Goal: Check status: Check status

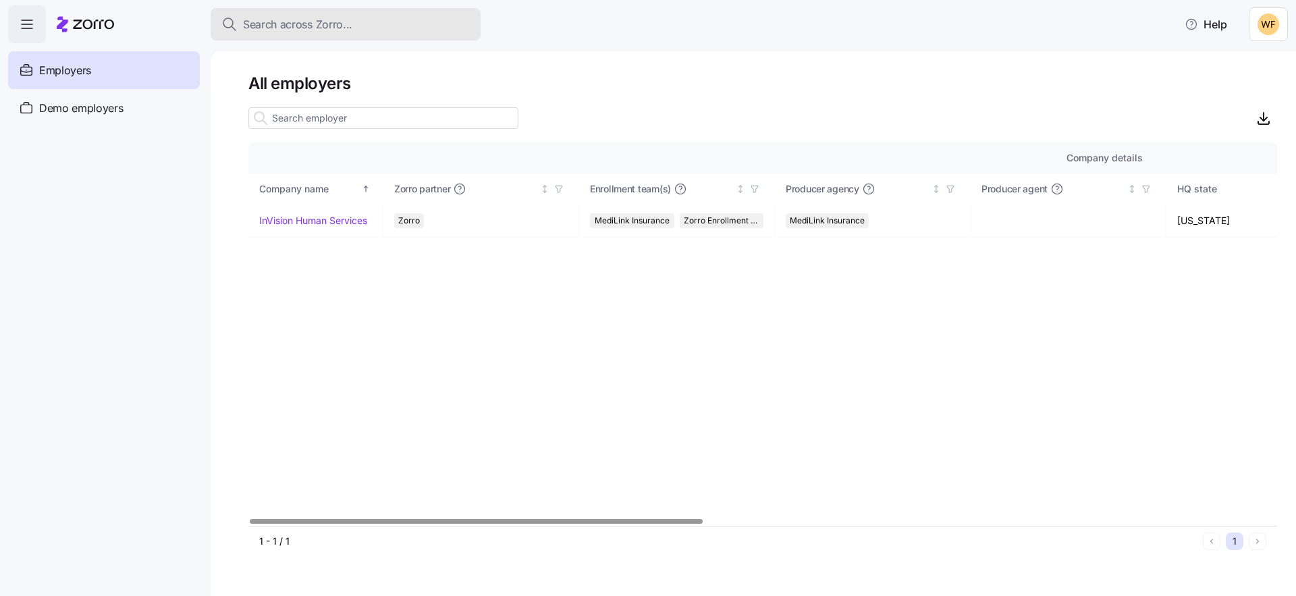
click at [302, 9] on button "Search across Zorro..." at bounding box center [346, 24] width 270 height 32
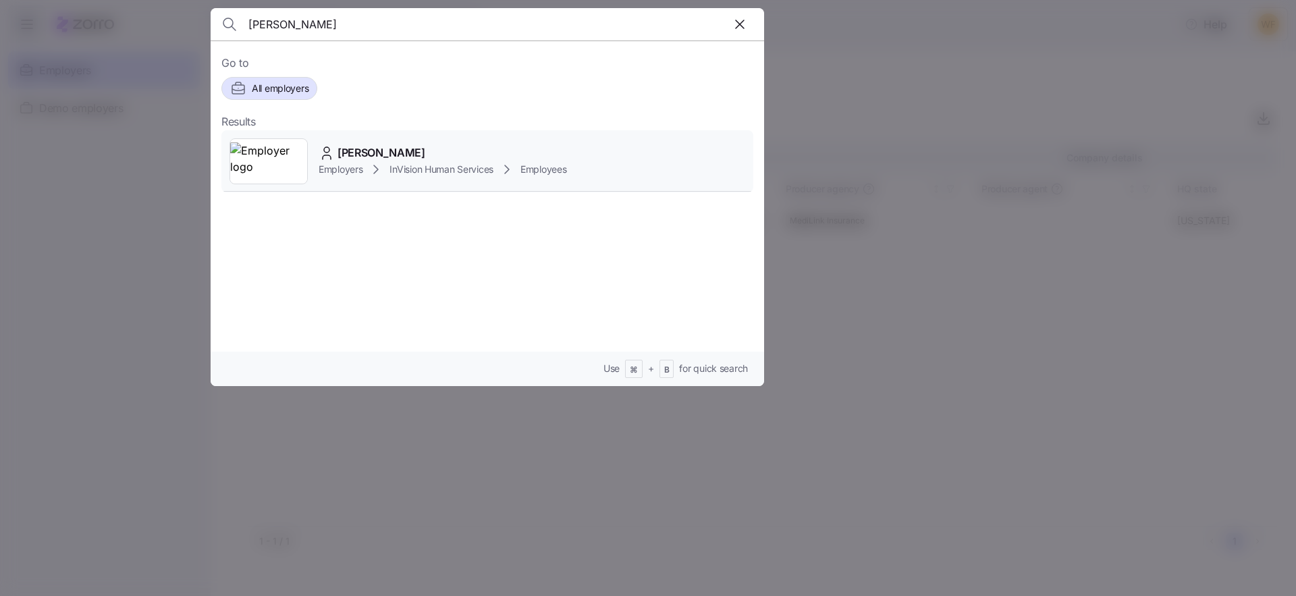
type input "[PERSON_NAME]"
click at [392, 168] on span "InVision Human Services" at bounding box center [442, 170] width 104 height 14
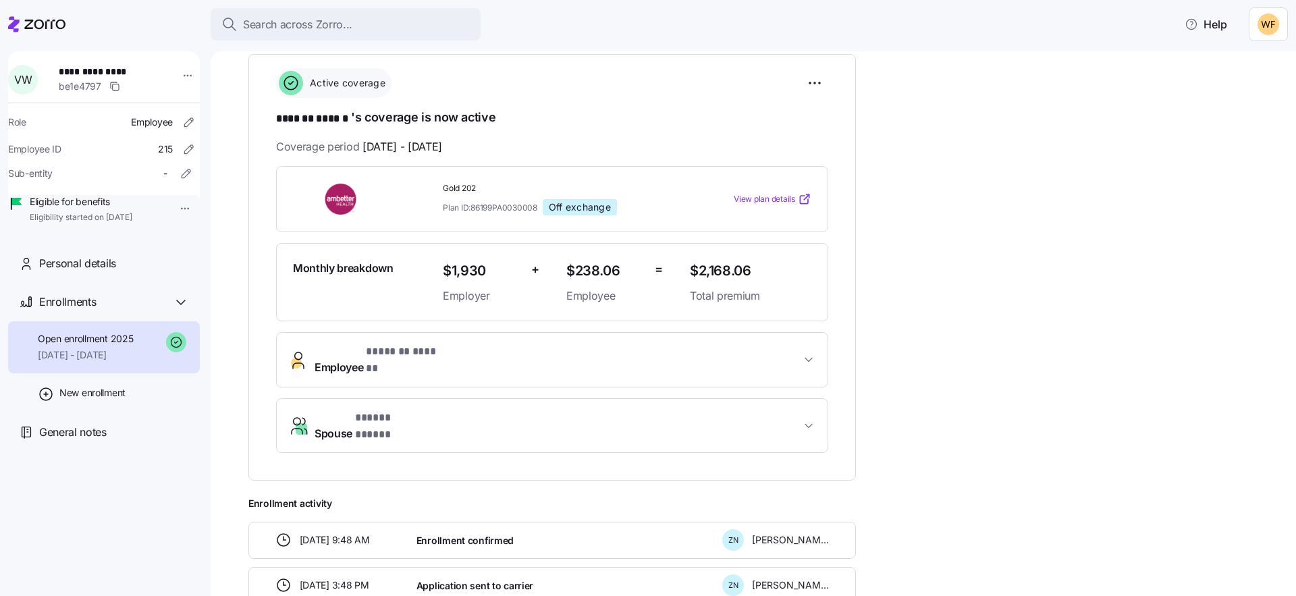
scroll to position [203, 0]
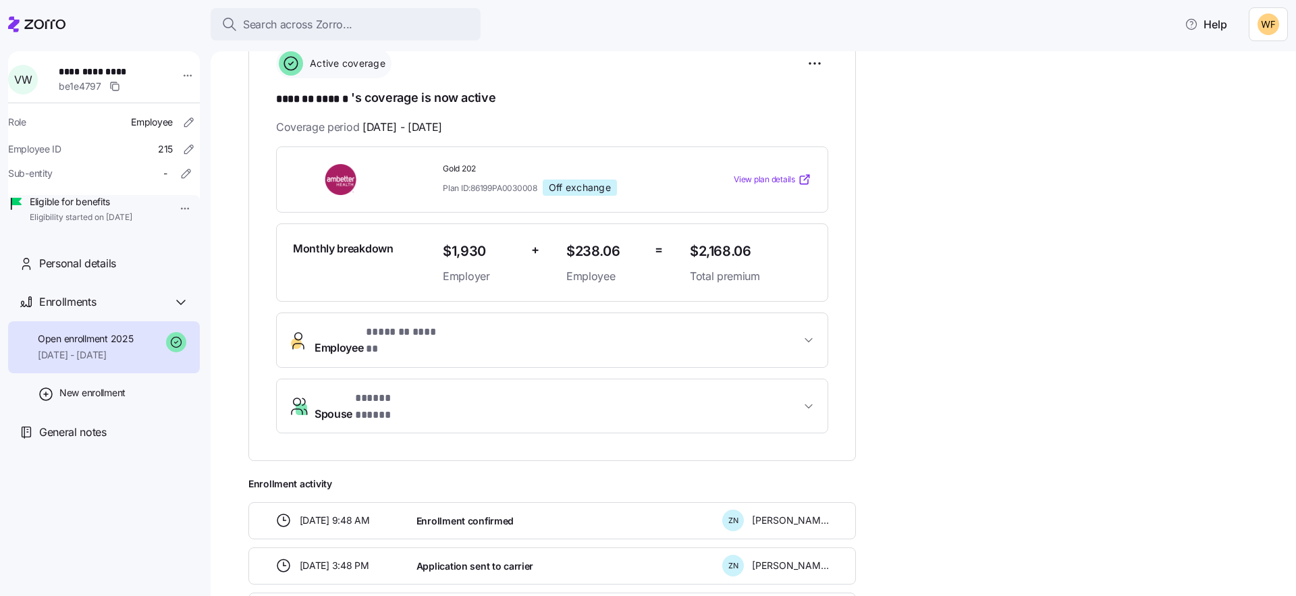
click at [805, 379] on button "Spouse * ***** ***** *" at bounding box center [552, 406] width 551 height 54
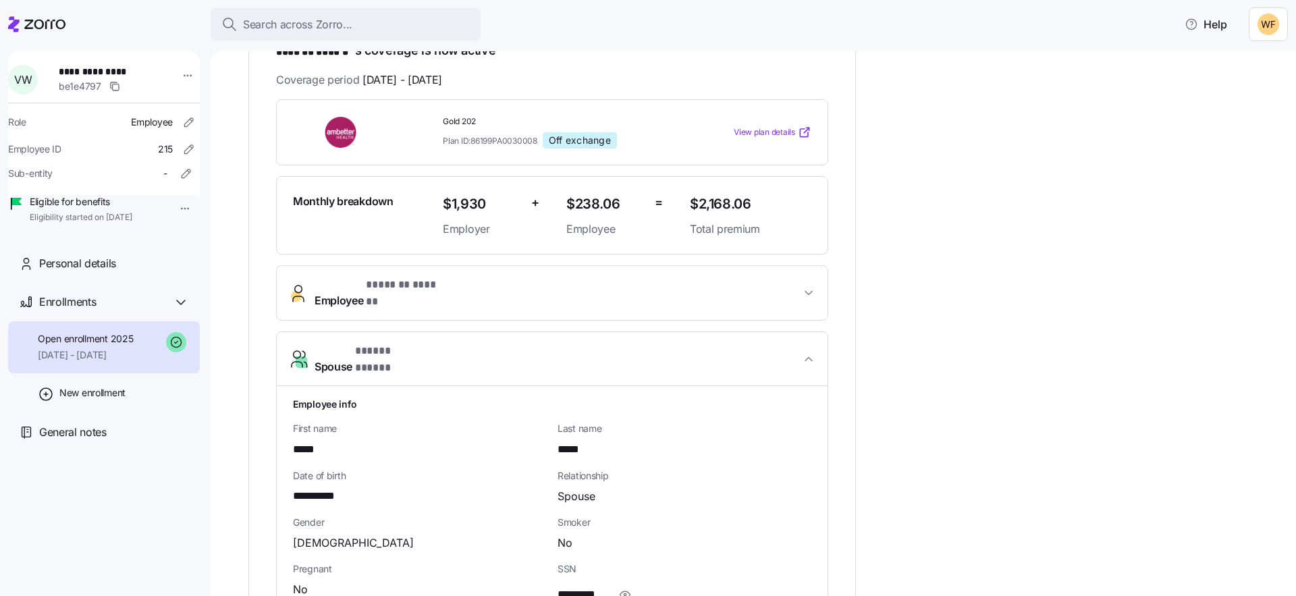
scroll to position [273, 0]
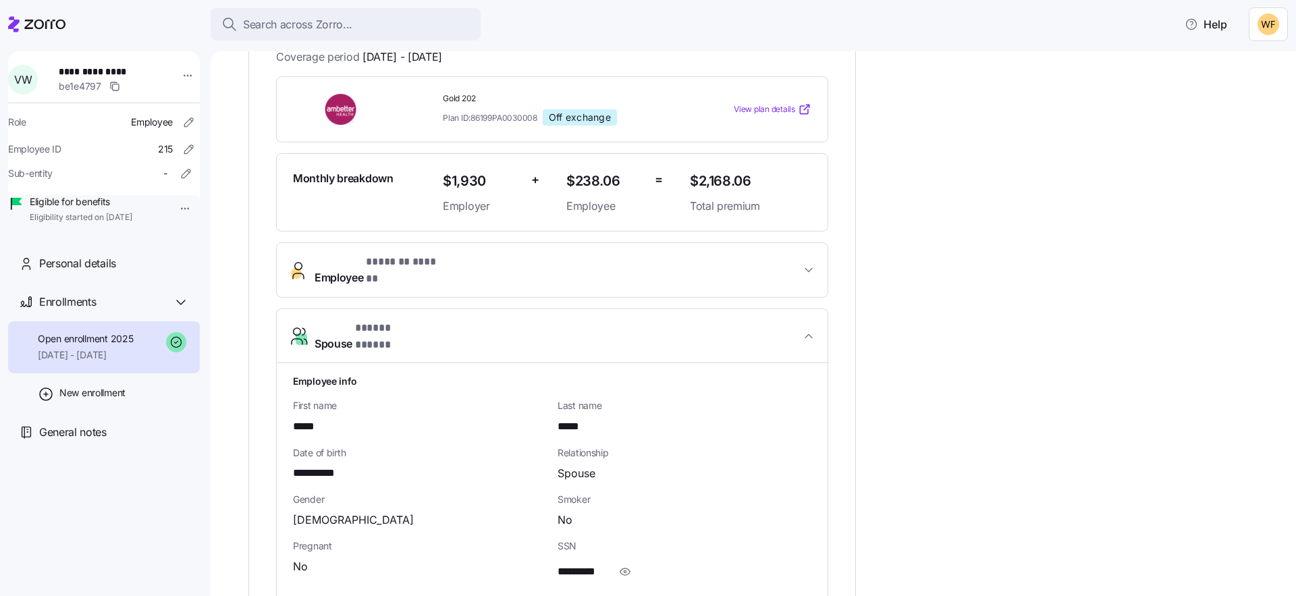
click at [807, 329] on icon "button" at bounding box center [809, 336] width 14 height 14
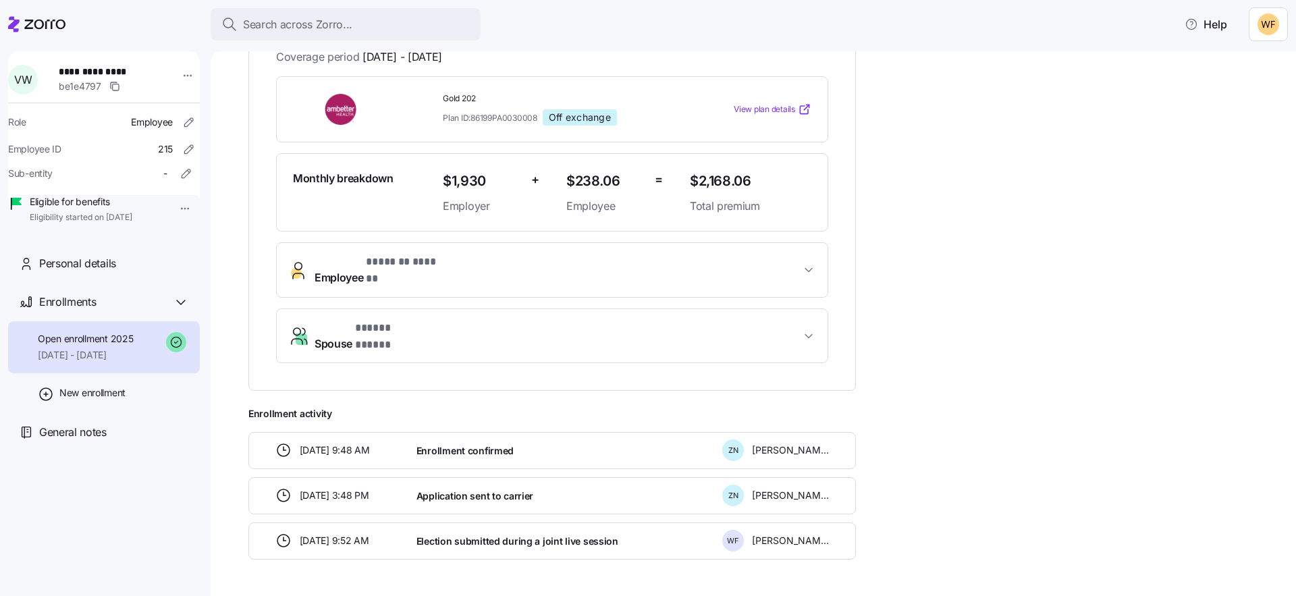
click at [807, 263] on icon "button" at bounding box center [809, 270] width 14 height 14
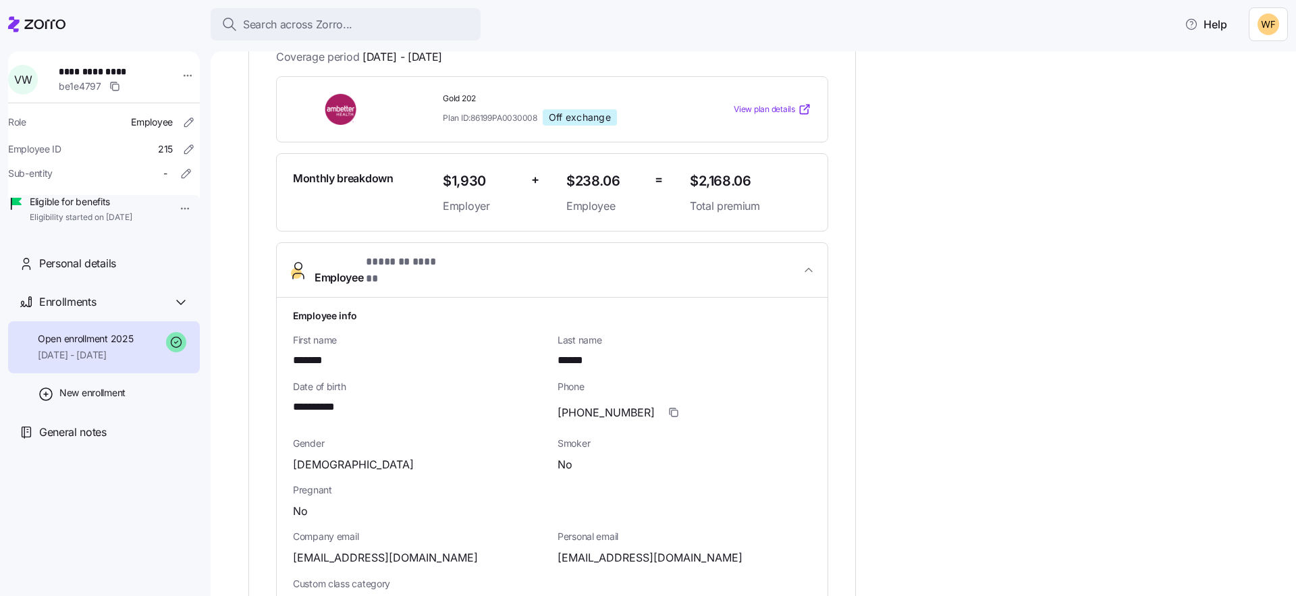
click at [807, 263] on icon "button" at bounding box center [809, 270] width 14 height 14
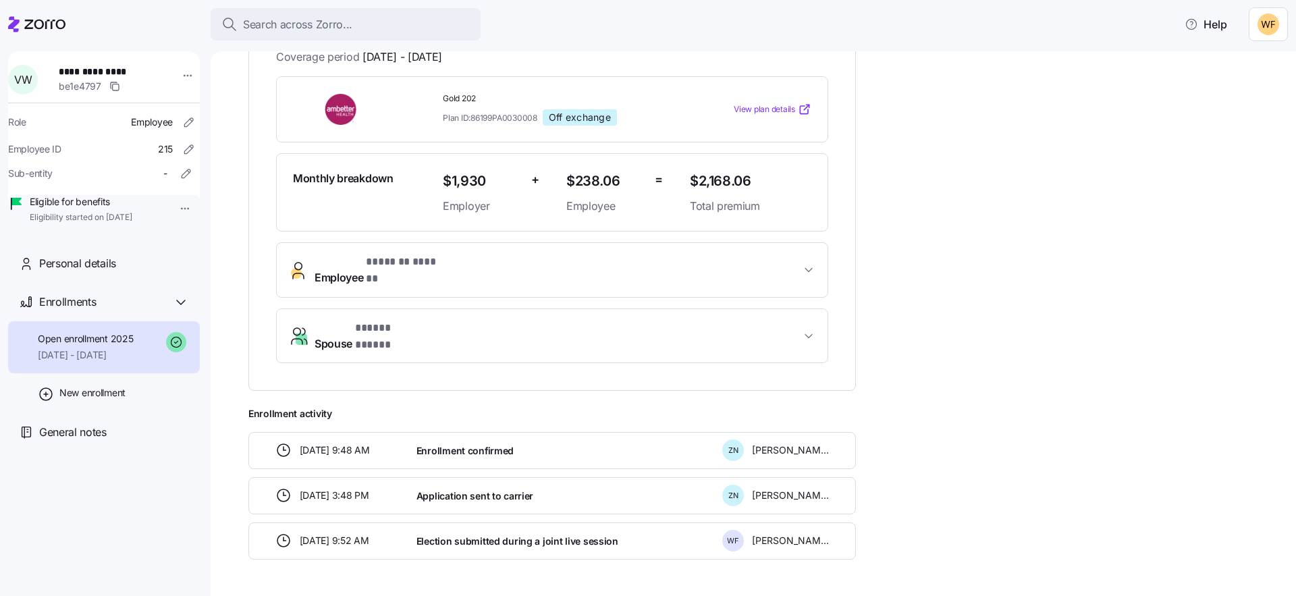
click at [801, 263] on span "button" at bounding box center [809, 270] width 16 height 14
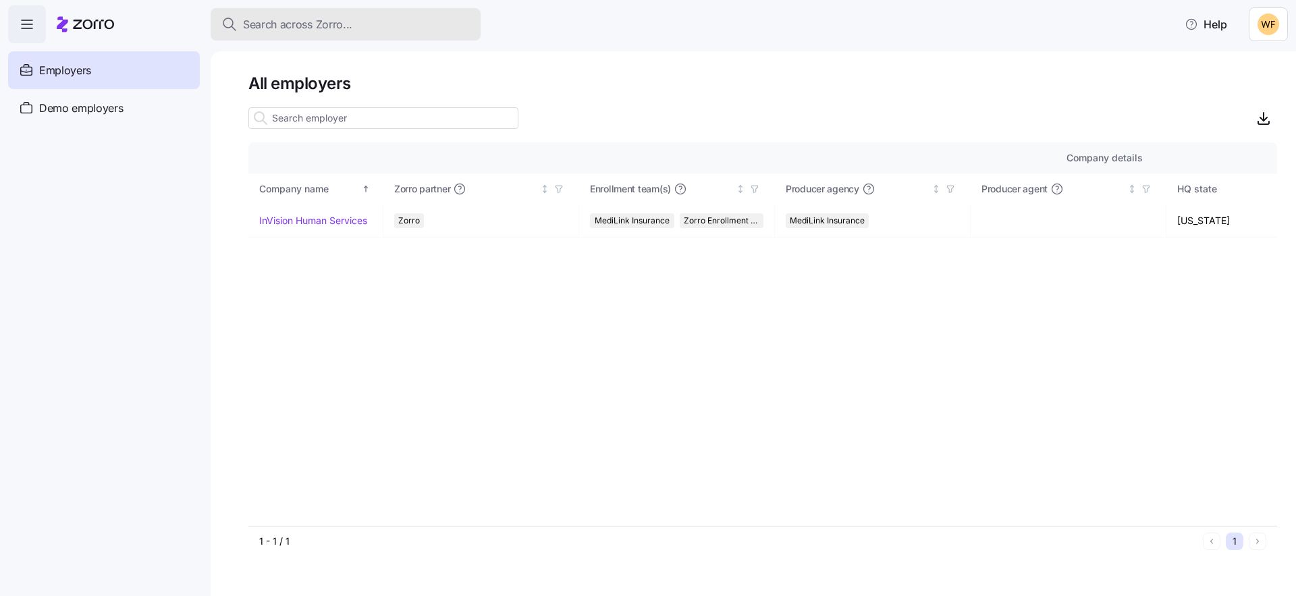
click at [336, 28] on span "Search across Zorro..." at bounding box center [297, 24] width 109 height 17
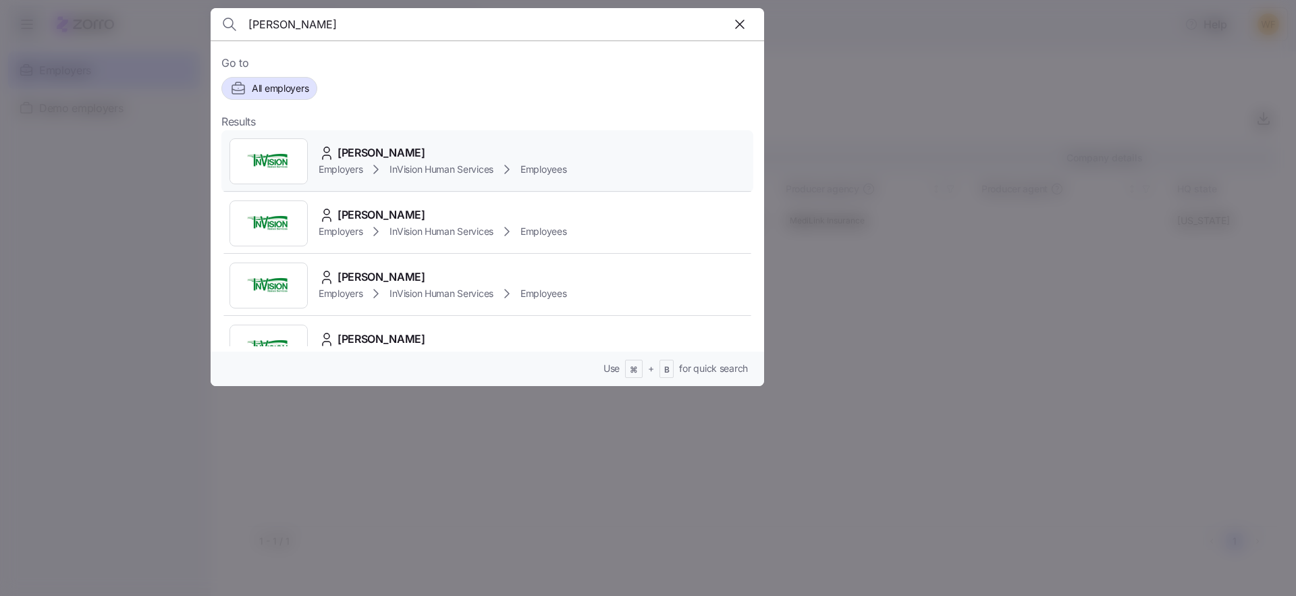
type input "[PERSON_NAME]"
click at [388, 155] on span "[PERSON_NAME]" at bounding box center [382, 152] width 88 height 17
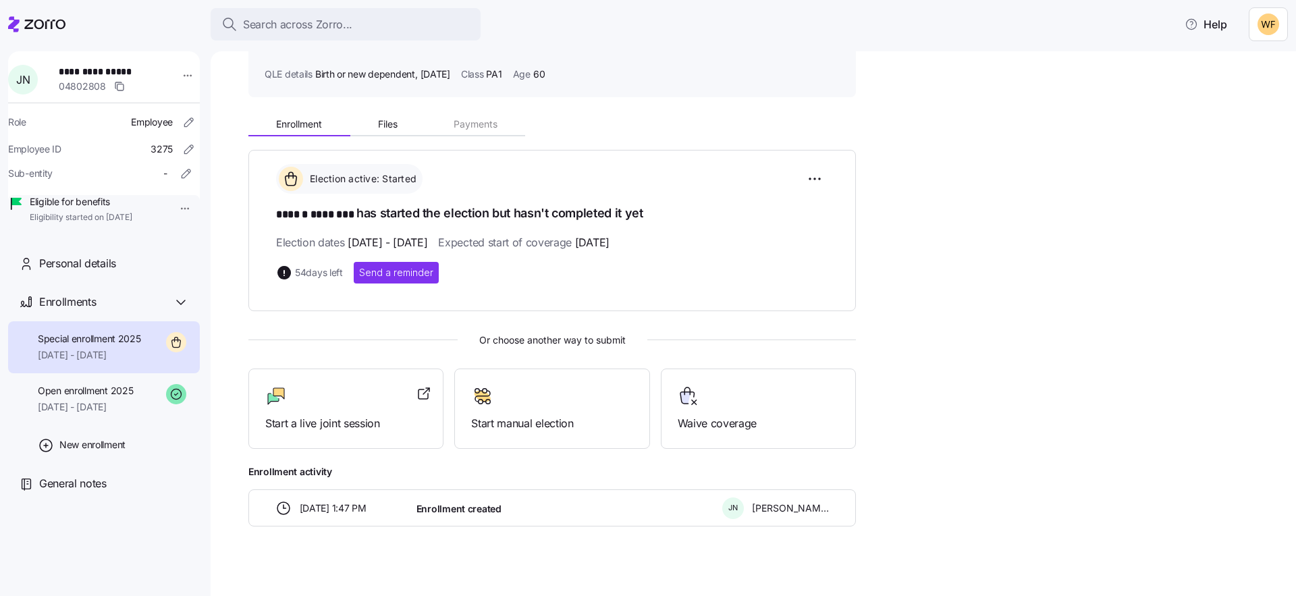
scroll to position [97, 0]
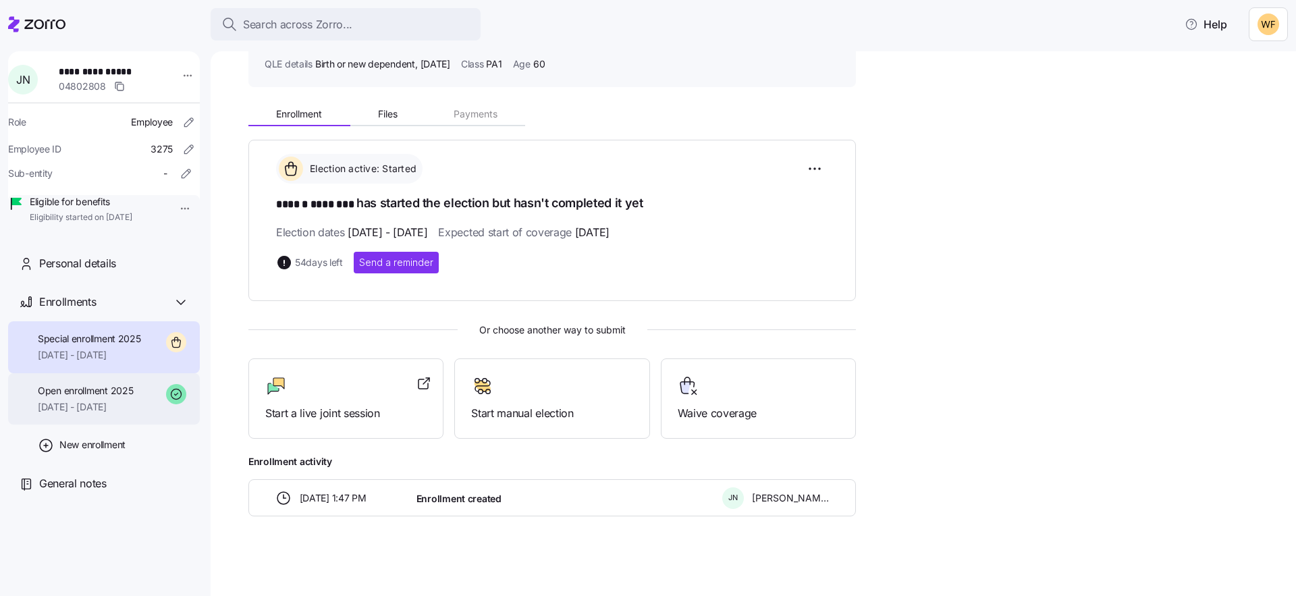
click at [60, 398] on span "Open enrollment 2025" at bounding box center [85, 391] width 95 height 14
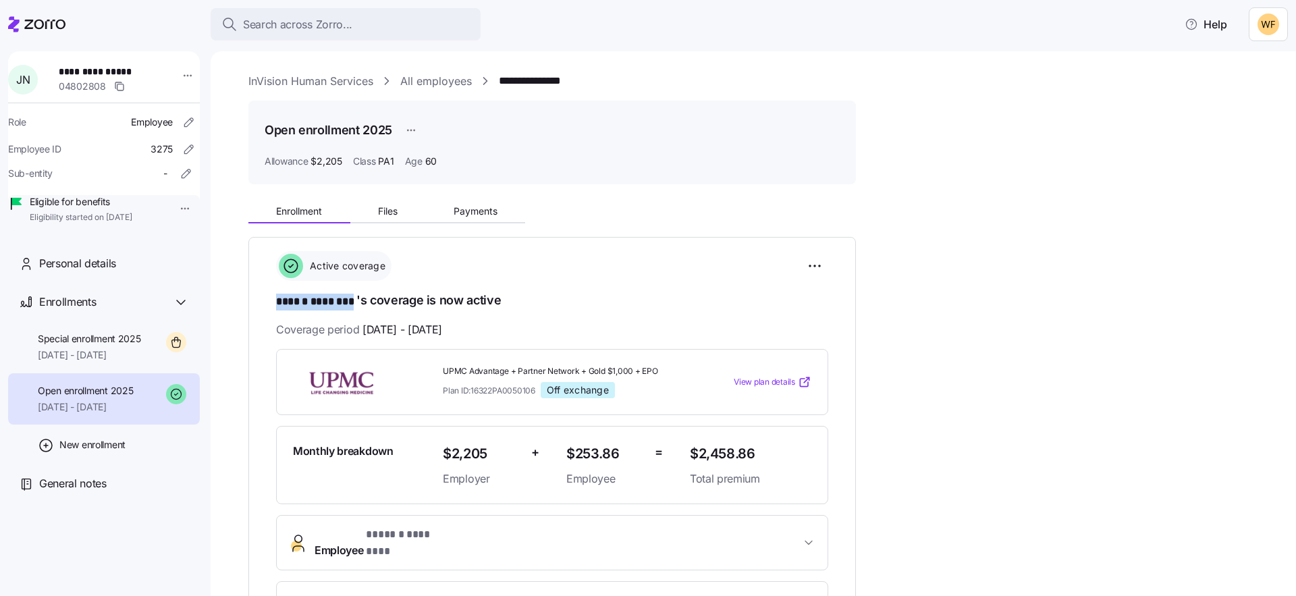
drag, startPoint x: 354, startPoint y: 300, endPoint x: 275, endPoint y: 300, distance: 79.7
copy span "****** ********"
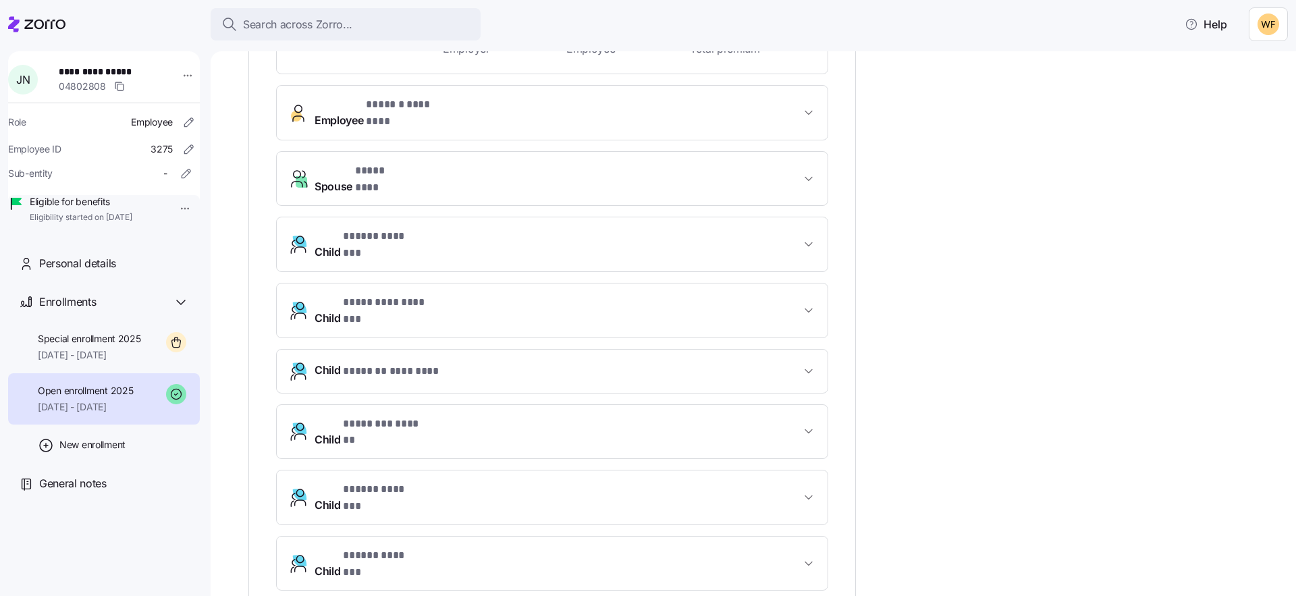
scroll to position [433, 0]
